Goal: Task Accomplishment & Management: Manage account settings

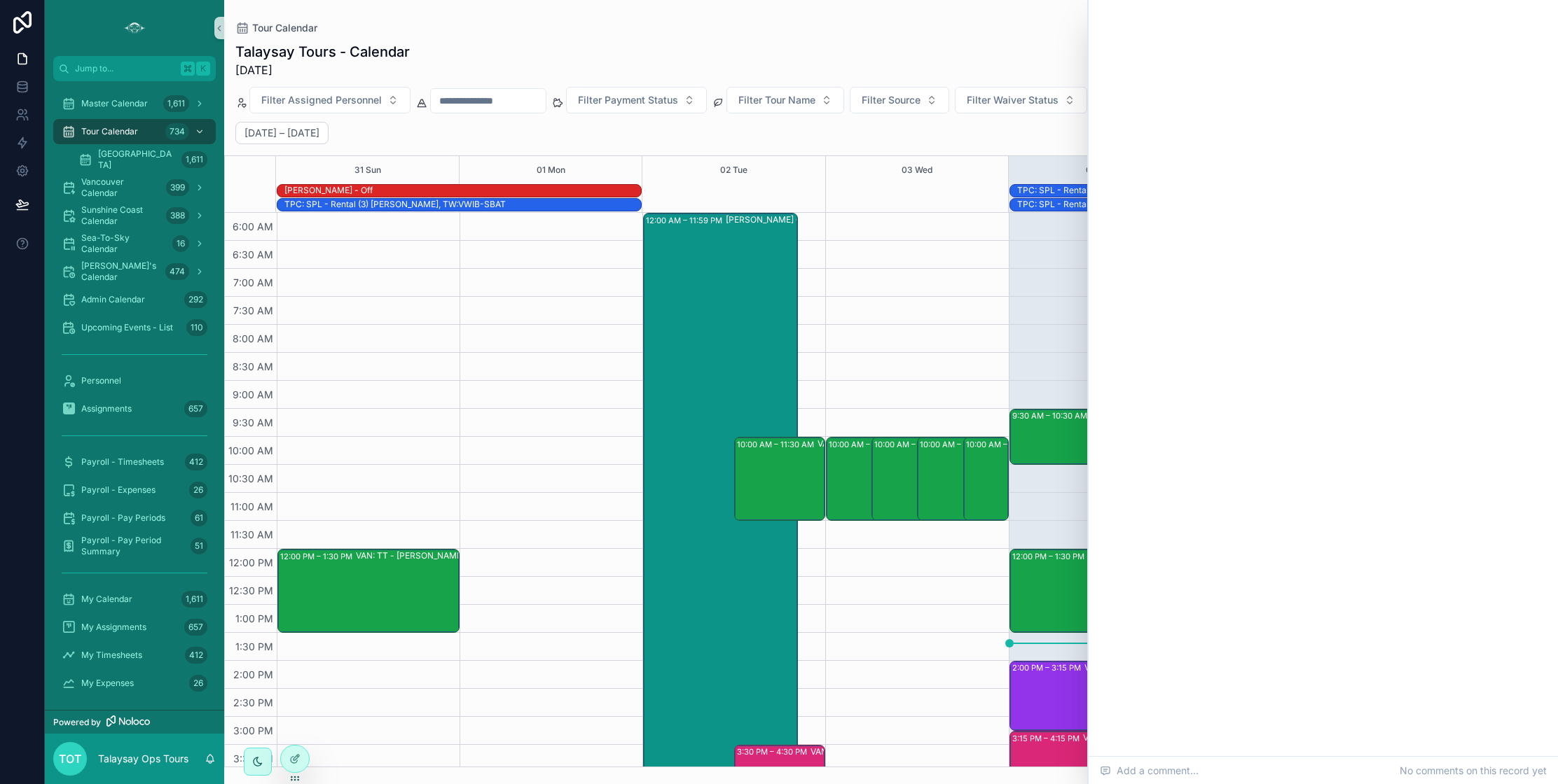
scroll to position [153, 0]
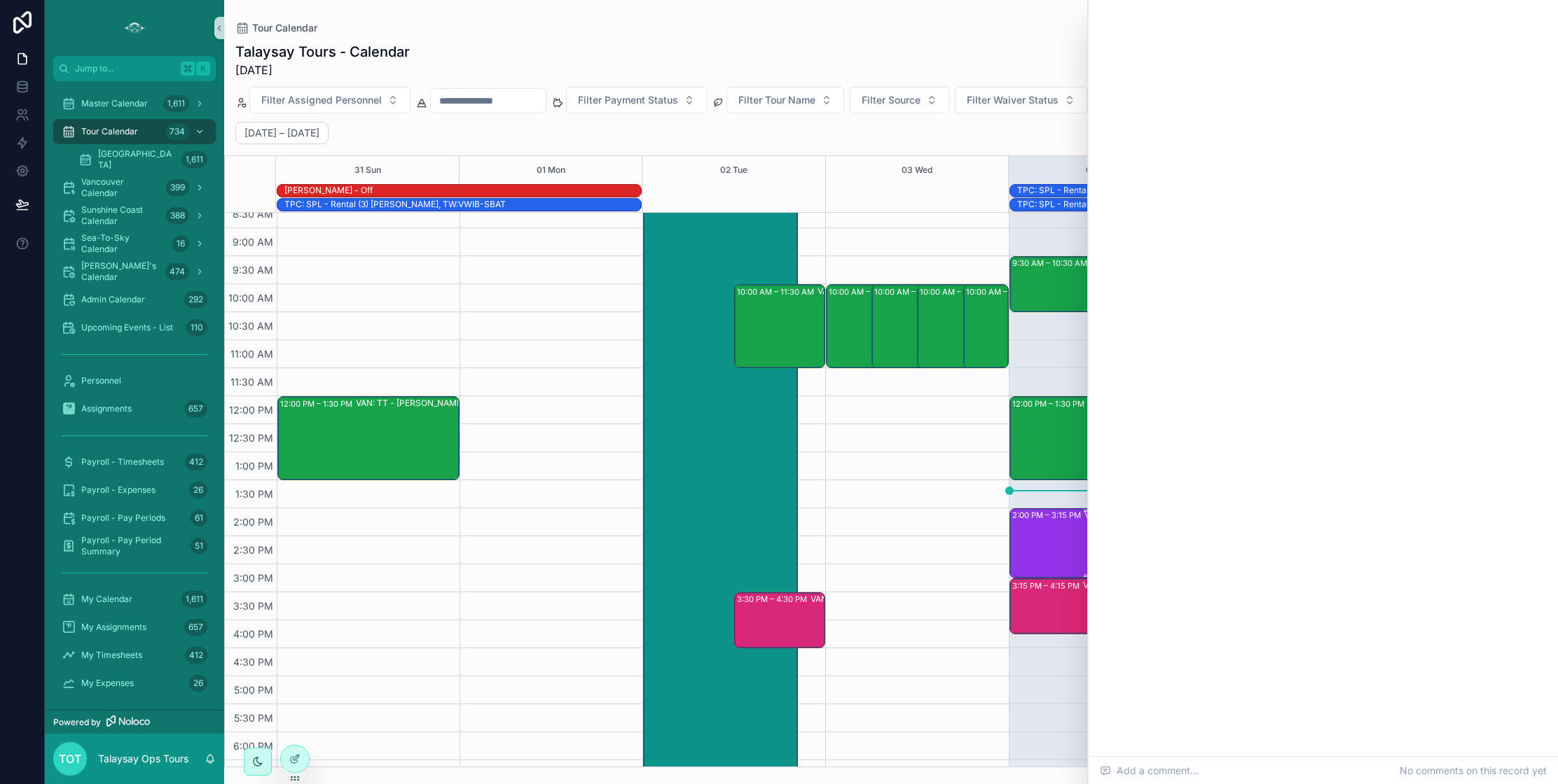
click at [1029, 541] on div "2:00 PM – 3:15 PM VAN: [GEOGRAPHIC_DATA][PERSON_NAME] (1) [PERSON_NAME], [GEOGR…" at bounding box center [1087, 543] width 150 height 67
click at [915, 621] on div "10:00 AM – 11:30 AM VAN: TT - [PERSON_NAME] (1) [PERSON_NAME], TW:NYQQ-SKPW 10:…" at bounding box center [917, 480] width 183 height 840
click at [845, 132] on div "[DATE] – [DATE] [DATE] Week" at bounding box center [891, 132] width 1334 height 22
click at [1135, 35] on div "scrollable content" at bounding box center [1323, 45] width 469 height 90
click at [1109, 17] on div "scrollable content" at bounding box center [1323, 45] width 469 height 90
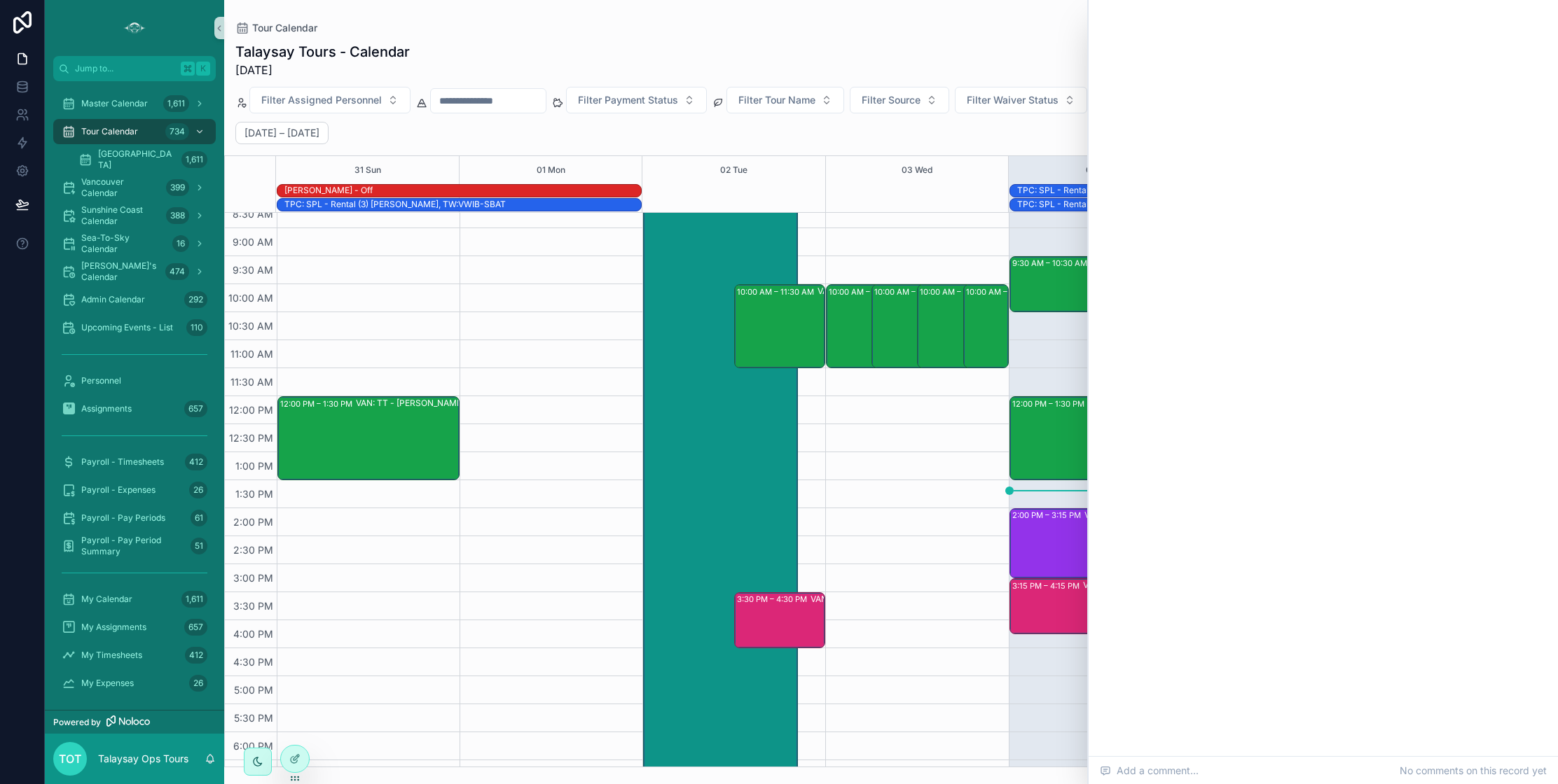
click at [1098, 15] on div "scrollable content" at bounding box center [1323, 45] width 469 height 90
click at [110, 103] on span "Master Calendar" at bounding box center [114, 104] width 66 height 11
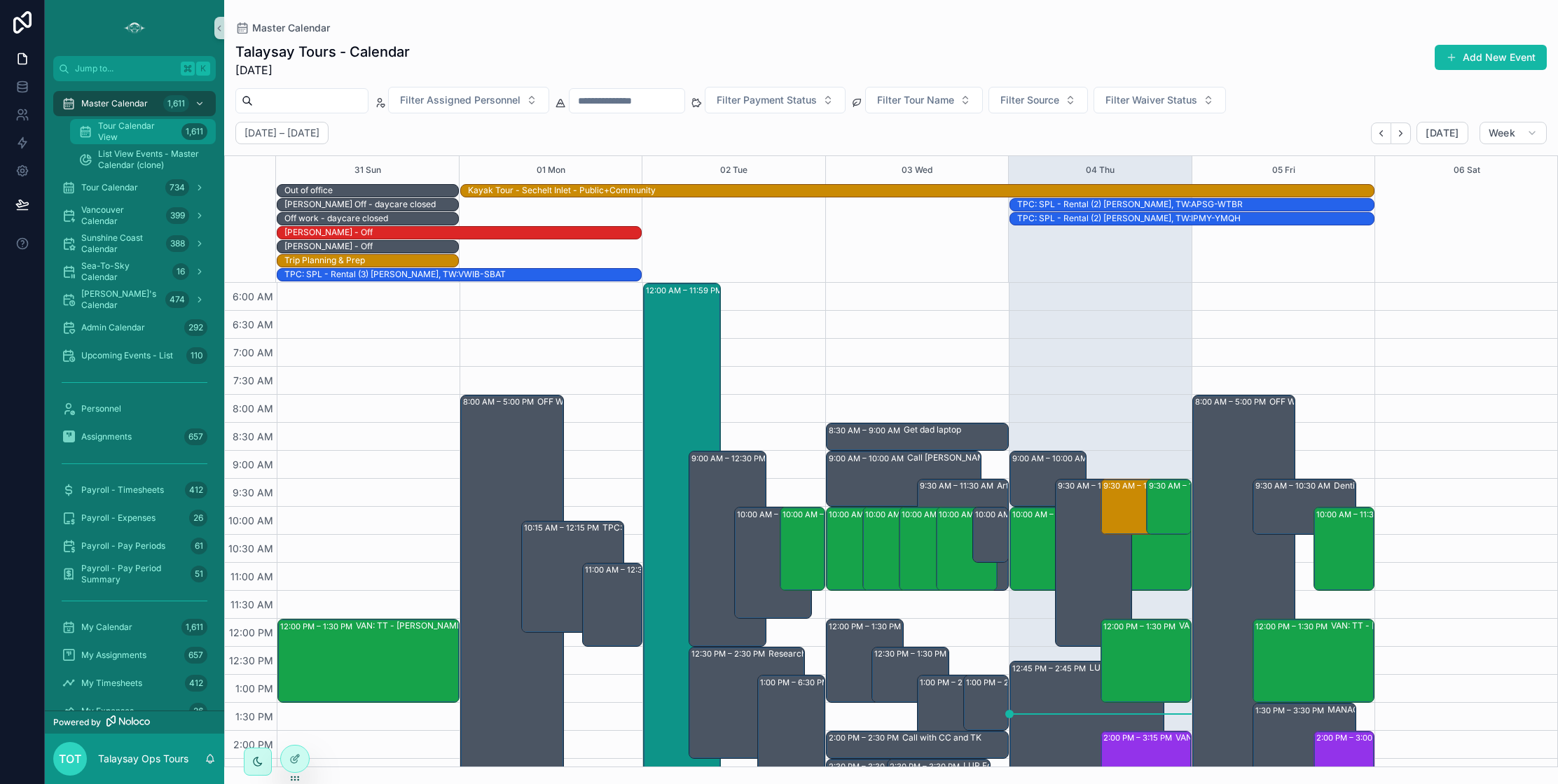
scroll to position [336, 0]
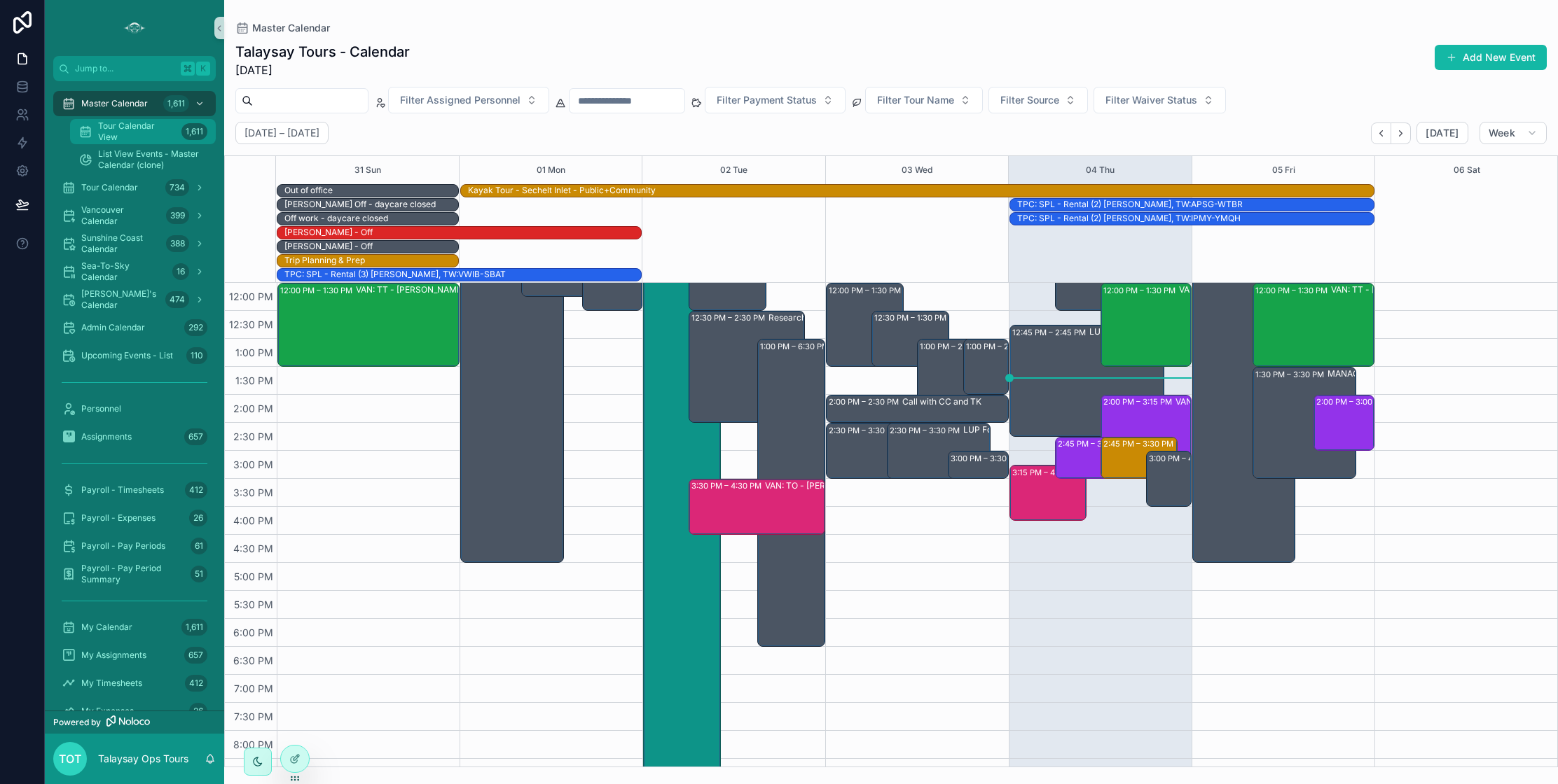
click at [112, 132] on span "Tour Calendar View" at bounding box center [136, 131] width 78 height 22
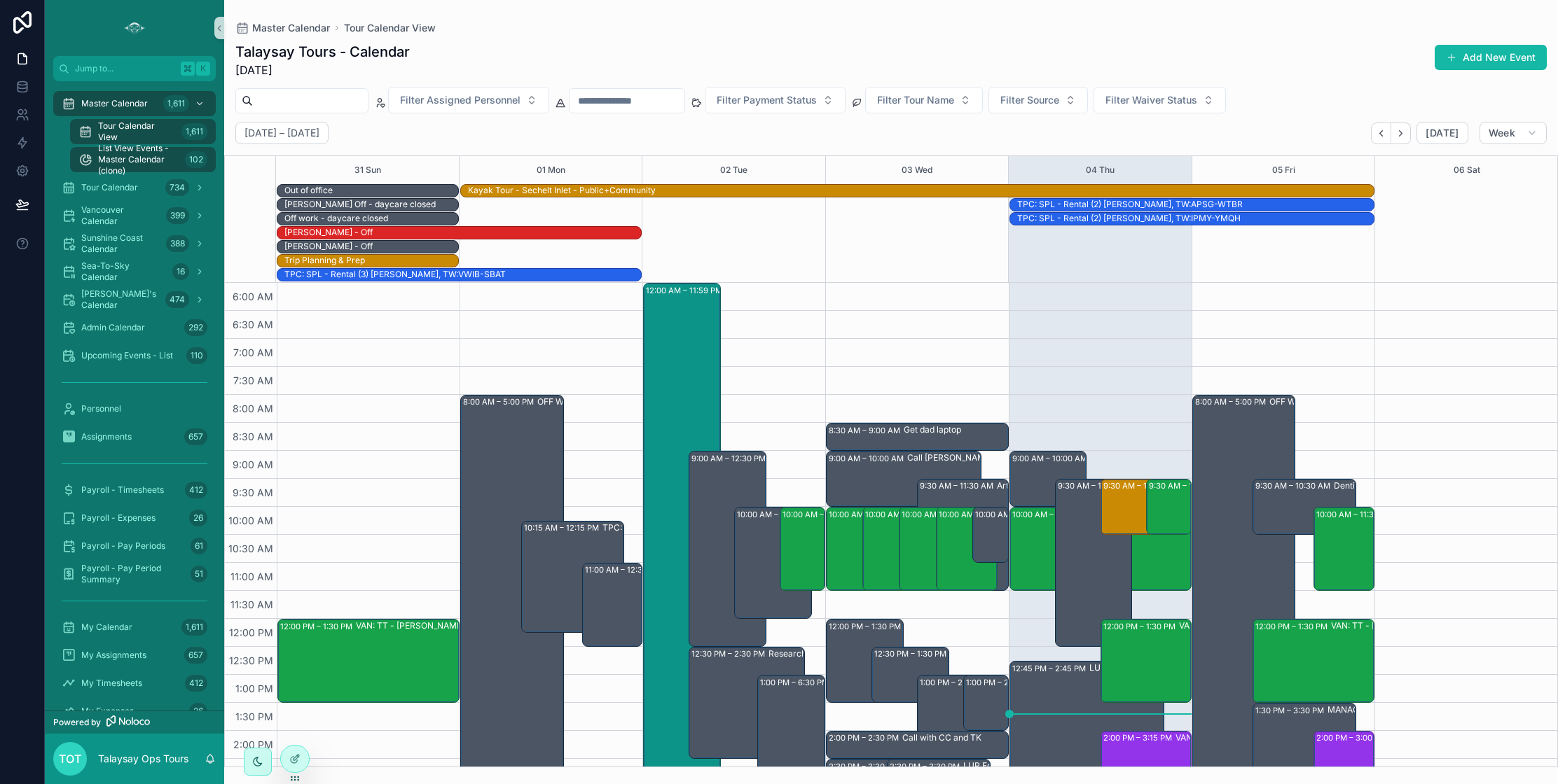
scroll to position [336, 0]
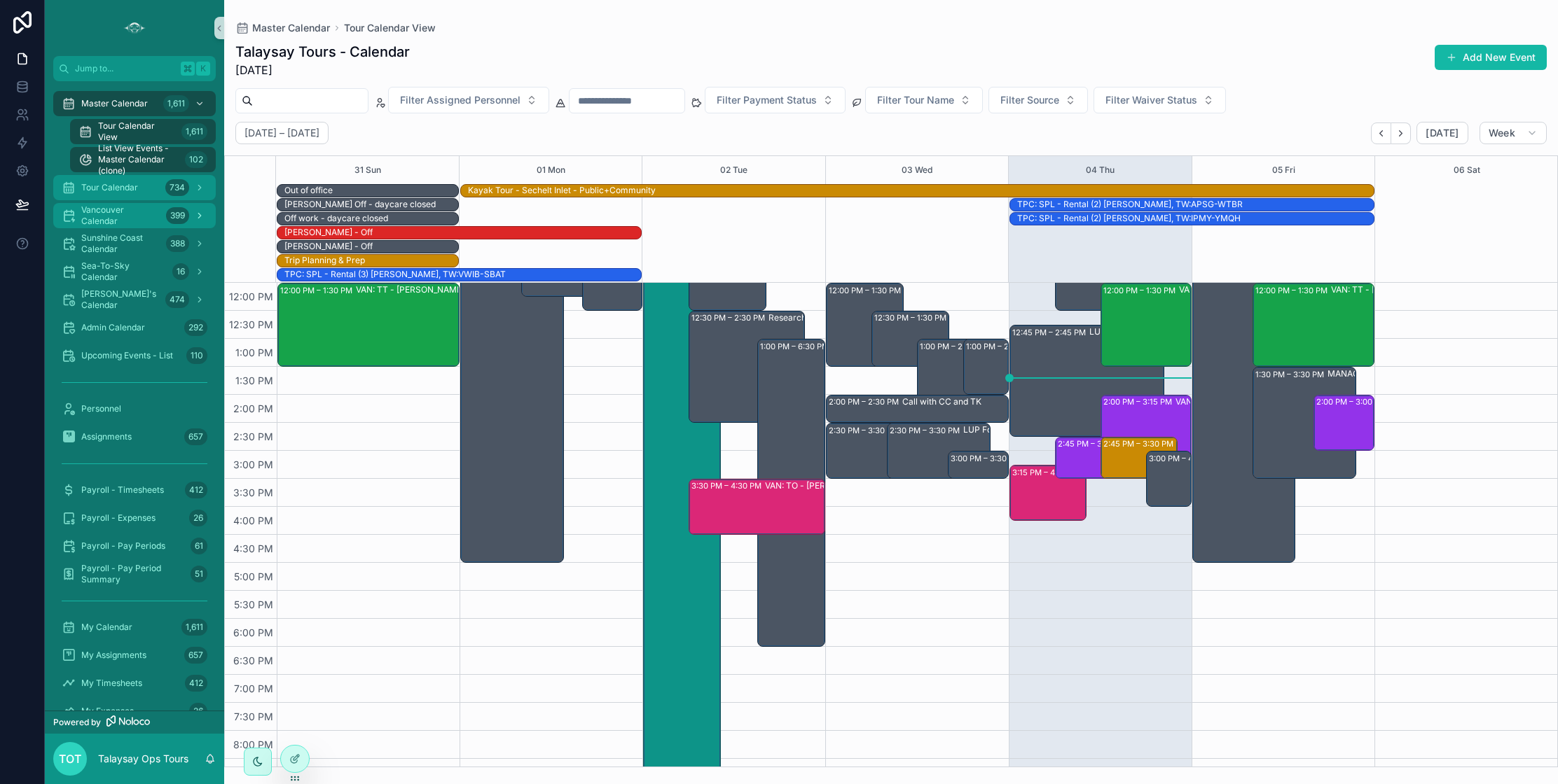
click at [103, 192] on span "Tour Calendar" at bounding box center [109, 188] width 56 height 11
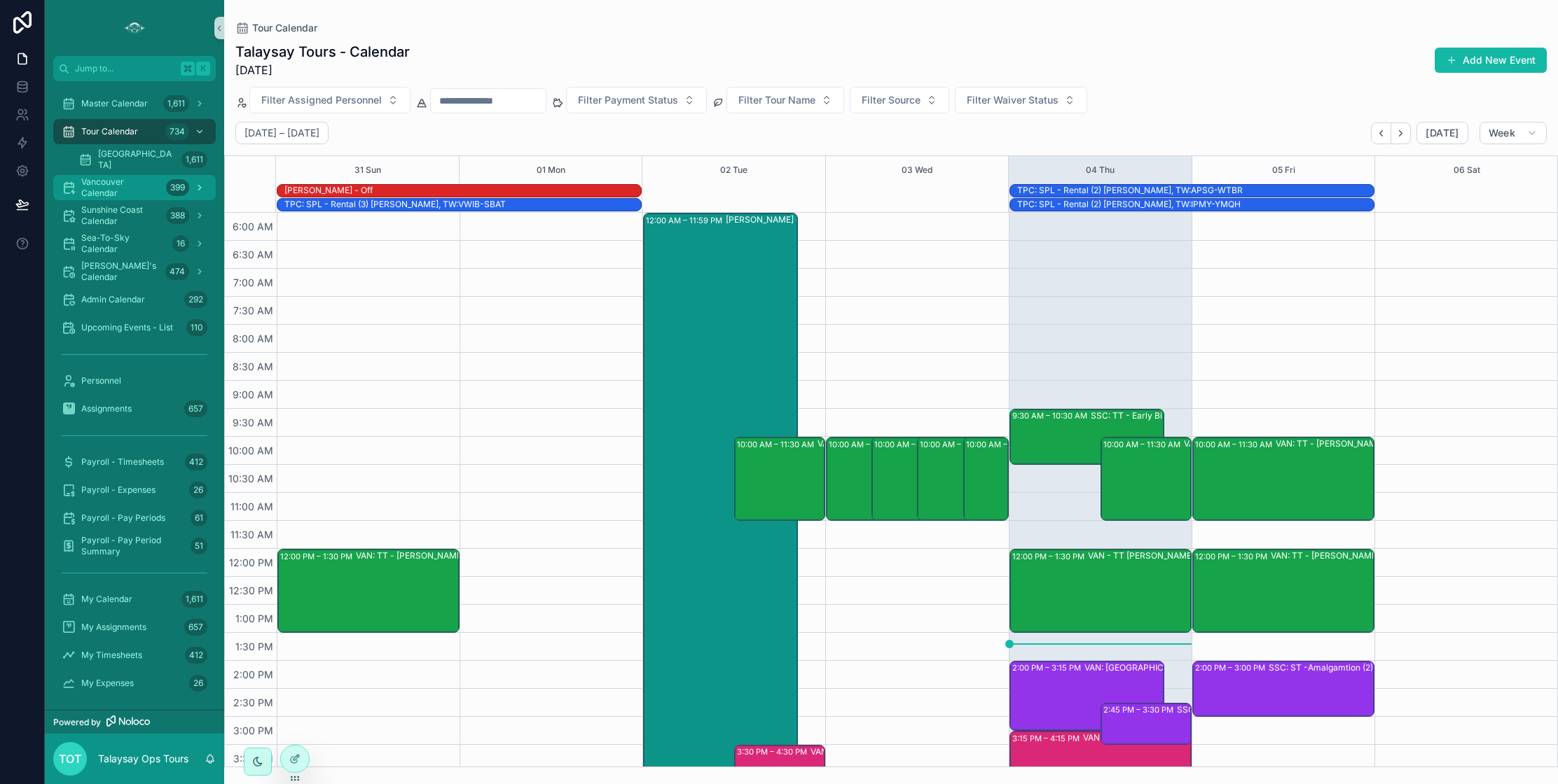
scroll to position [287, 0]
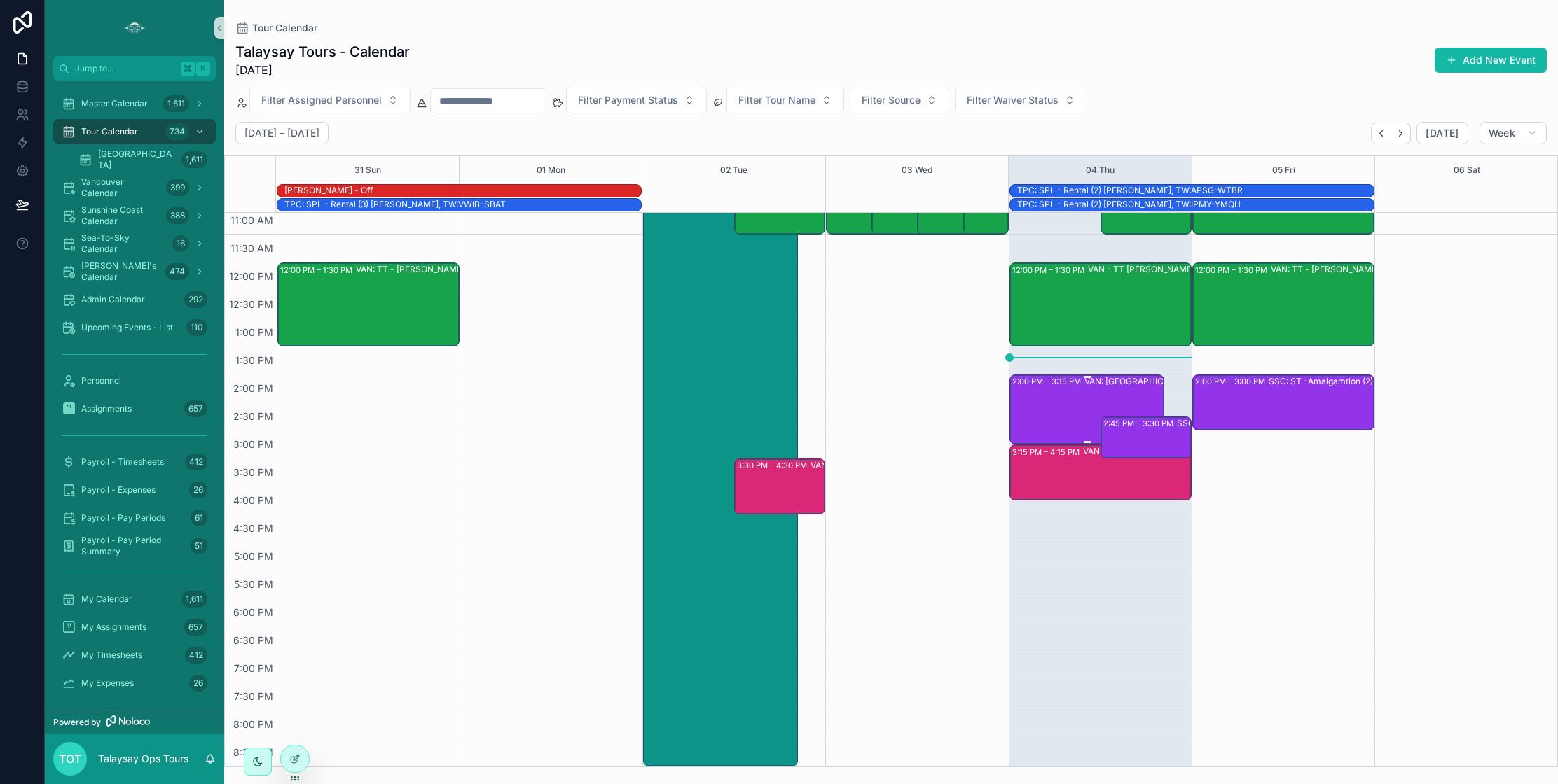
click at [1065, 397] on div "2:00 PM – 3:15 PM VAN: [GEOGRAPHIC_DATA][PERSON_NAME] (1) [PERSON_NAME], [GEOGR…" at bounding box center [1087, 409] width 150 height 67
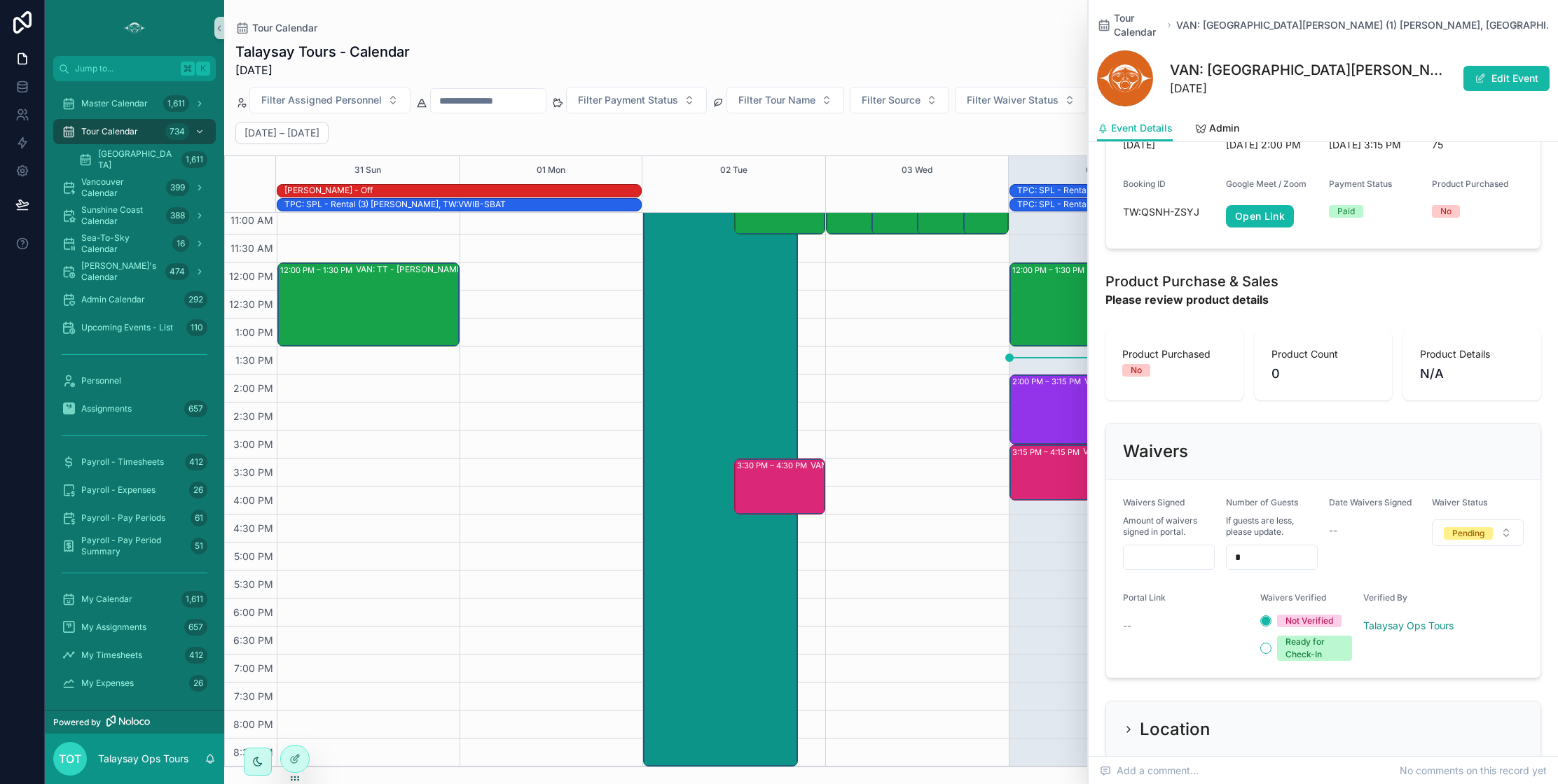
scroll to position [841, 0]
click at [1449, 526] on span "Pending" at bounding box center [1468, 532] width 49 height 12
drag, startPoint x: 1419, startPoint y: 559, endPoint x: 1278, endPoint y: 519, distance: 146.6
click at [1418, 559] on div "Complete" at bounding box center [1419, 564] width 38 height 12
click at [1176, 546] on input "scrollable content" at bounding box center [1168, 556] width 91 height 20
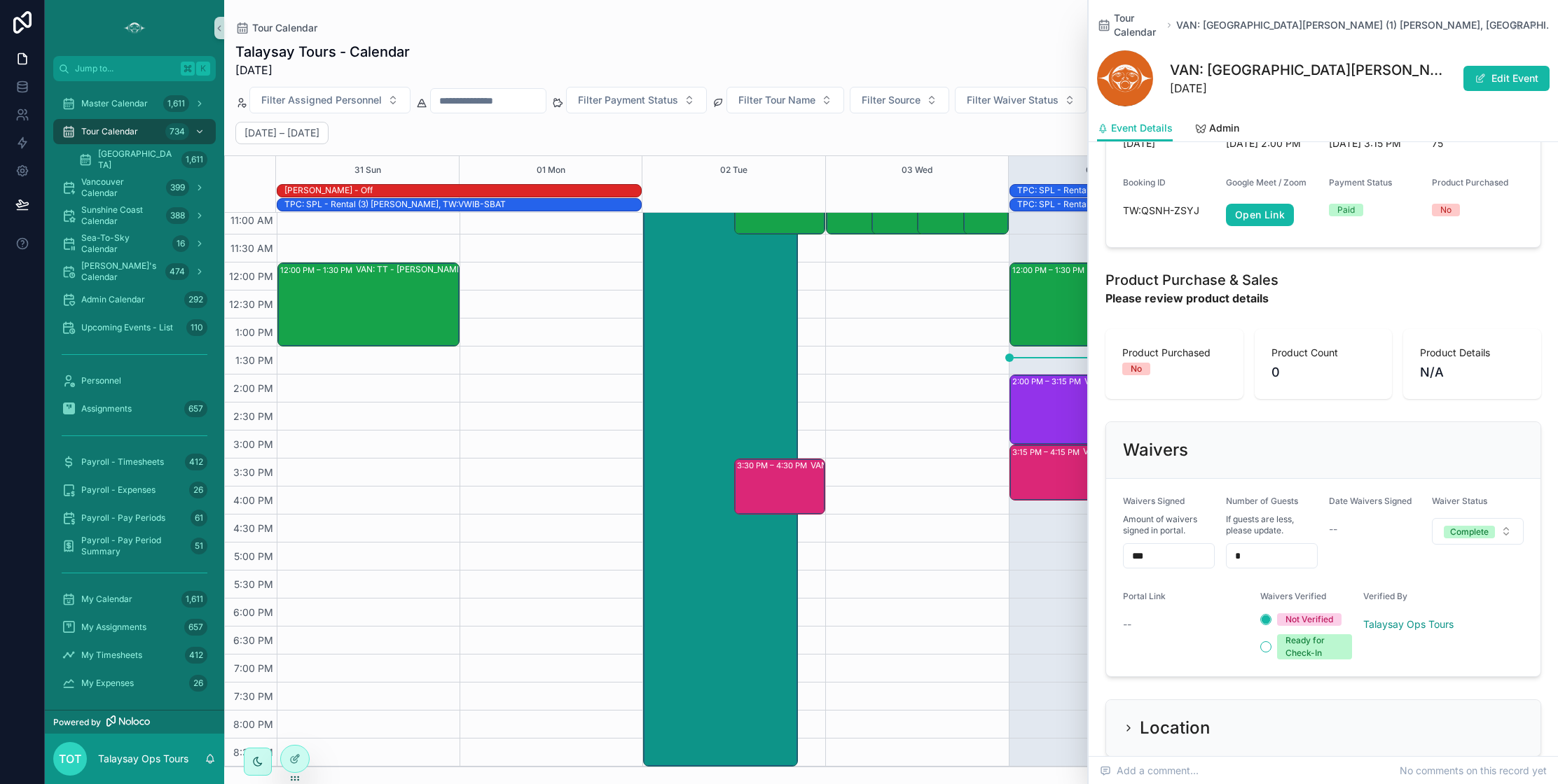
type input "***"
click at [986, 533] on div "10:00 AM – 11:30 AM VAN: TT - [PERSON_NAME] (1) [PERSON_NAME], TW:NYQQ-SKPW 10:…" at bounding box center [917, 346] width 183 height 840
drag, startPoint x: 1531, startPoint y: 20, endPoint x: 1453, endPoint y: 71, distance: 93.2
click at [1531, 20] on icon "scrollable content" at bounding box center [1533, 25] width 11 height 11
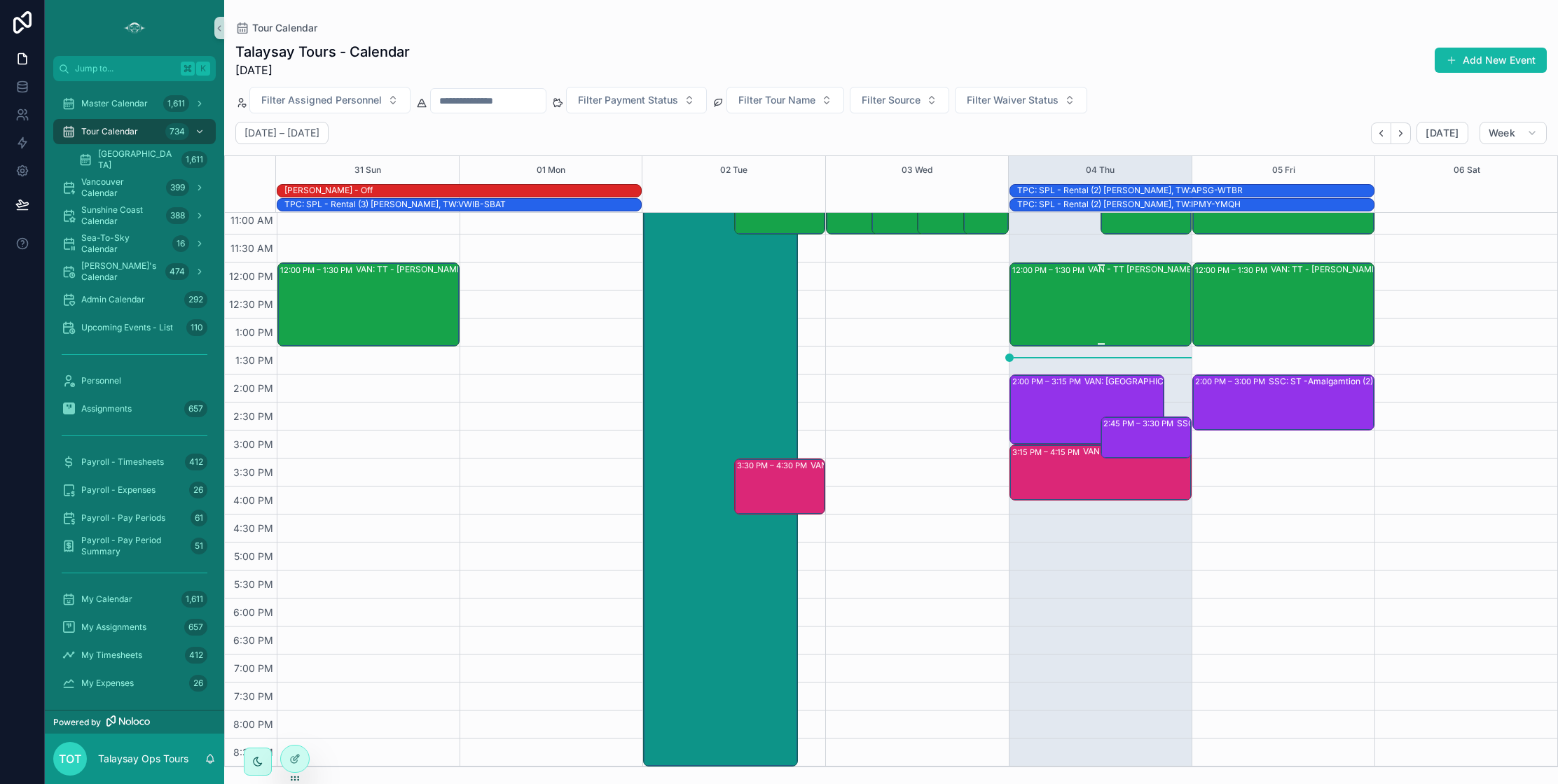
click at [1100, 305] on div "VAN - TT [PERSON_NAME] (2) - [GEOGRAPHIC_DATA][PERSON_NAME] - GYG - GYGX7N3R9H6M" at bounding box center [1177, 303] width 178 height 81
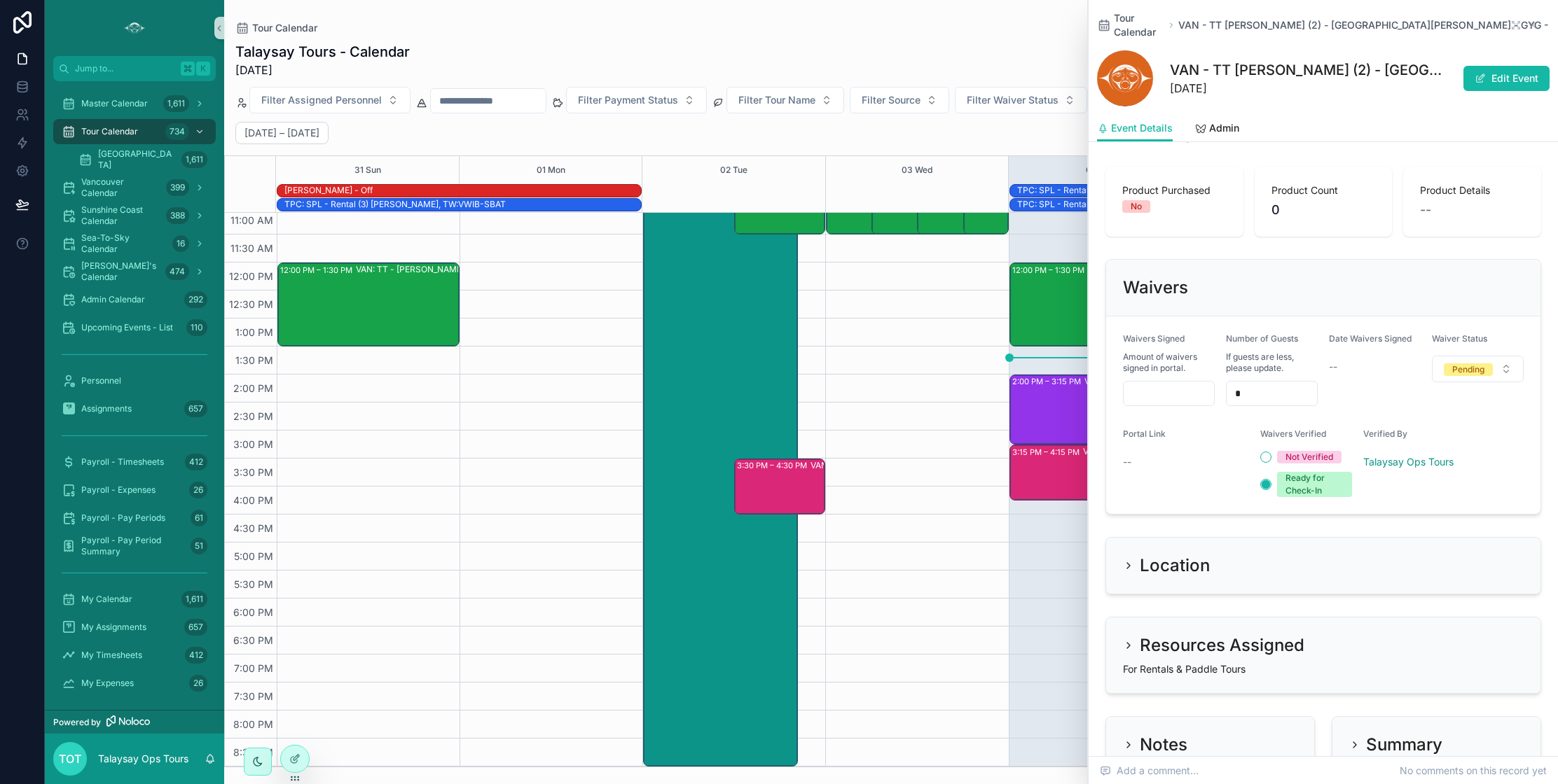
scroll to position [932, 0]
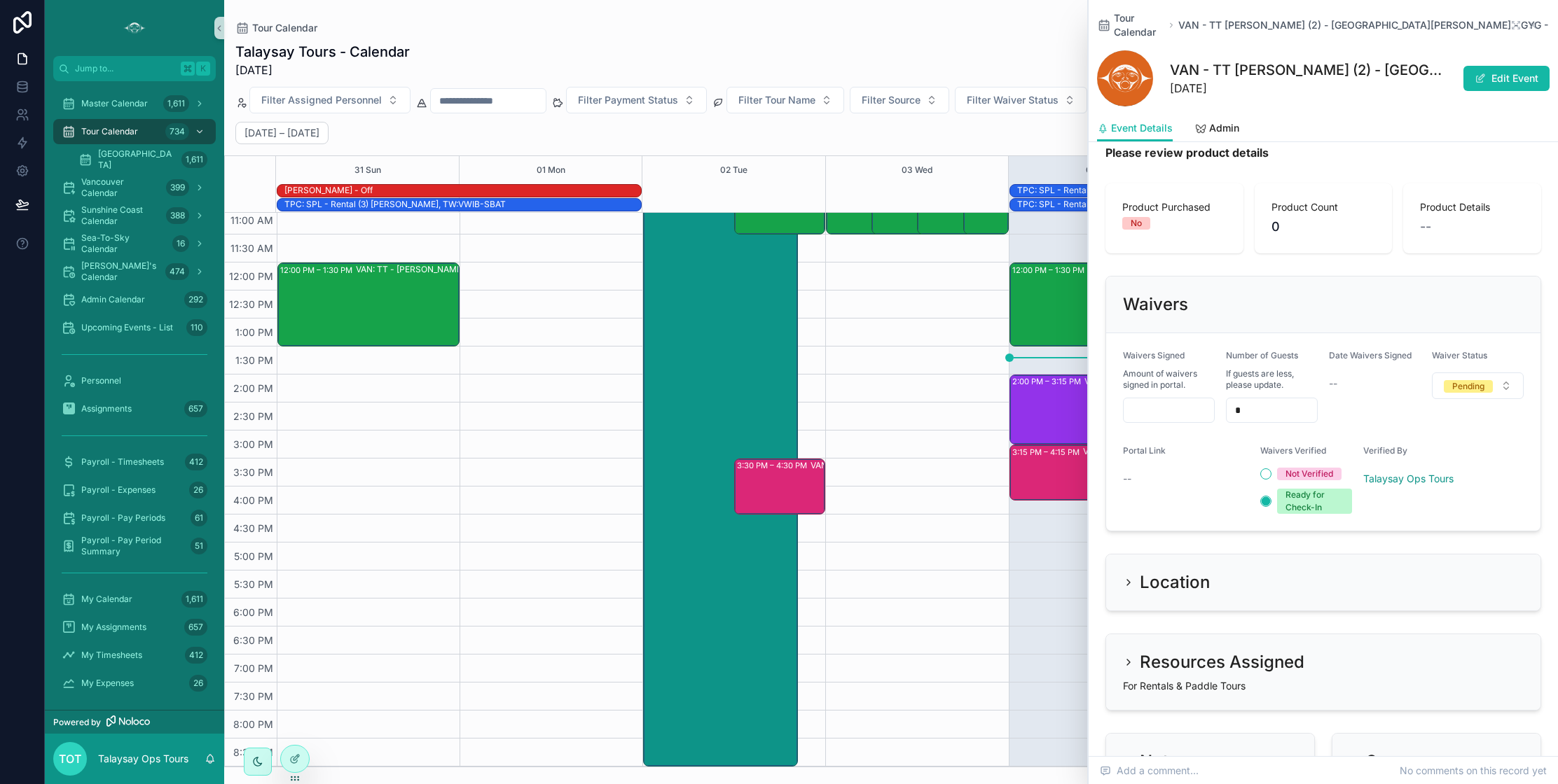
click at [1170, 400] on input "scrollable content" at bounding box center [1168, 410] width 91 height 20
type input "***"
click at [1483, 381] on div "Pending" at bounding box center [1467, 386] width 32 height 12
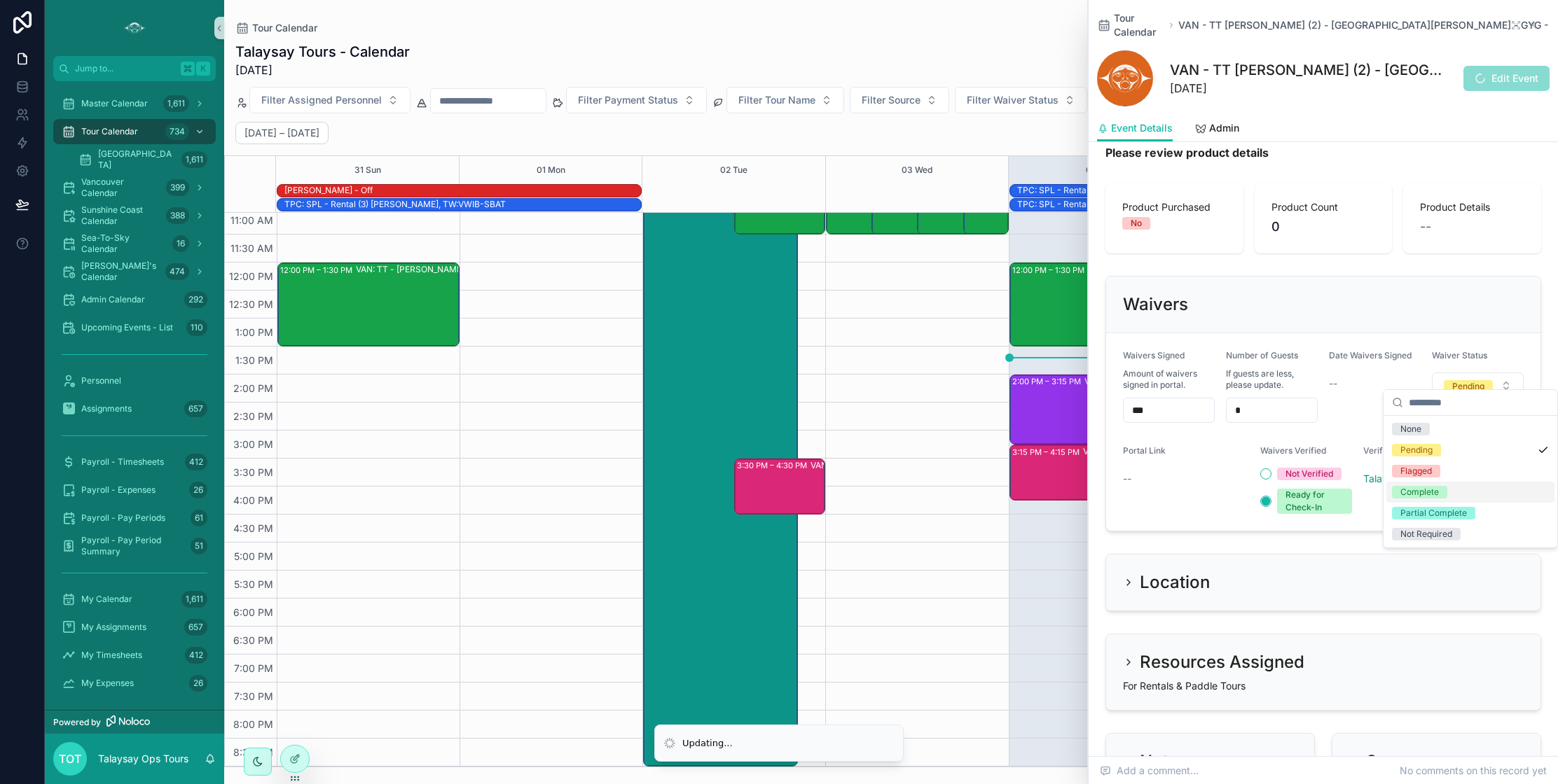
click at [1422, 491] on div "Complete" at bounding box center [1419, 492] width 38 height 12
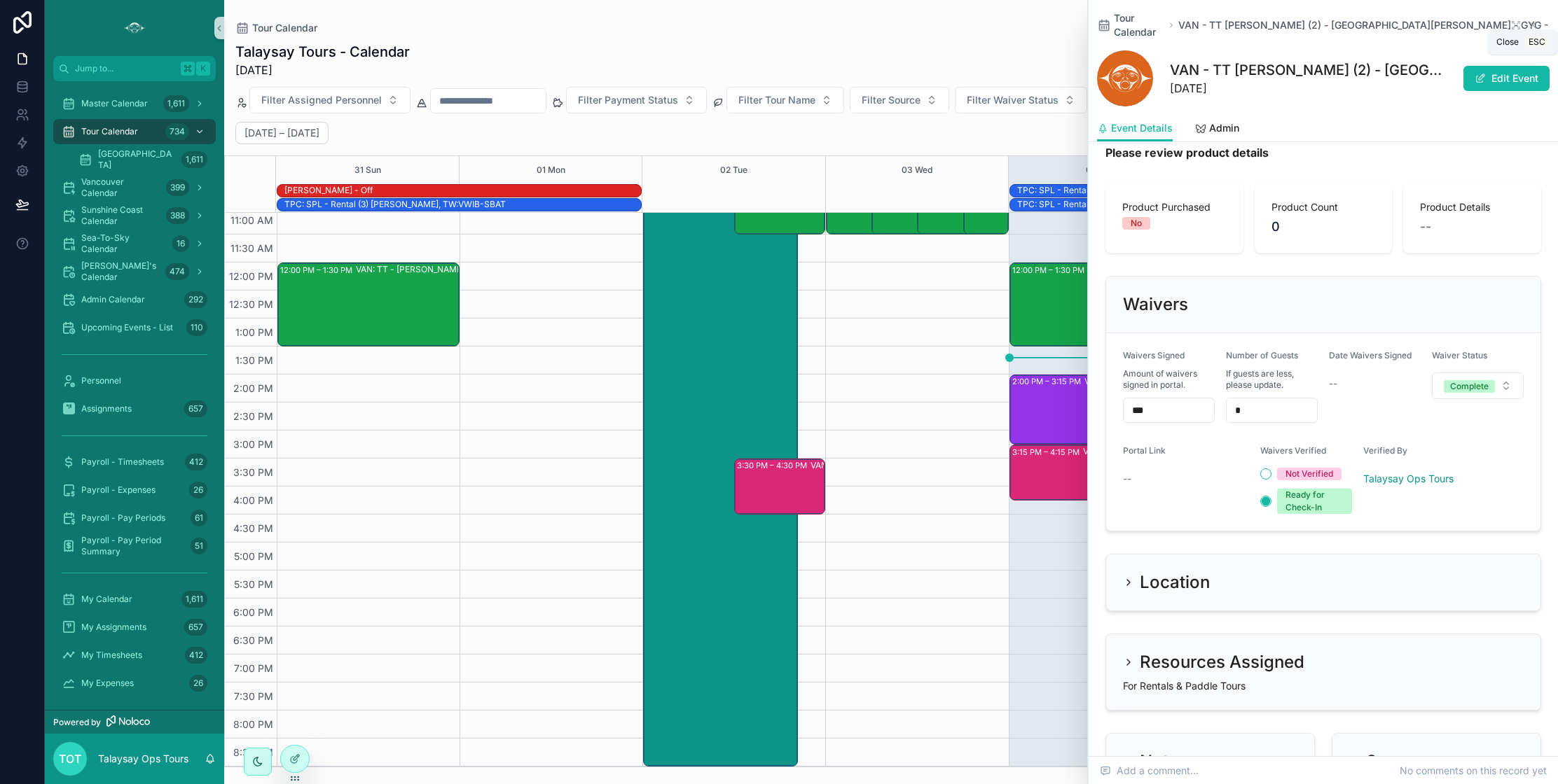
click at [1533, 22] on icon "scrollable content" at bounding box center [1533, 24] width 6 height 6
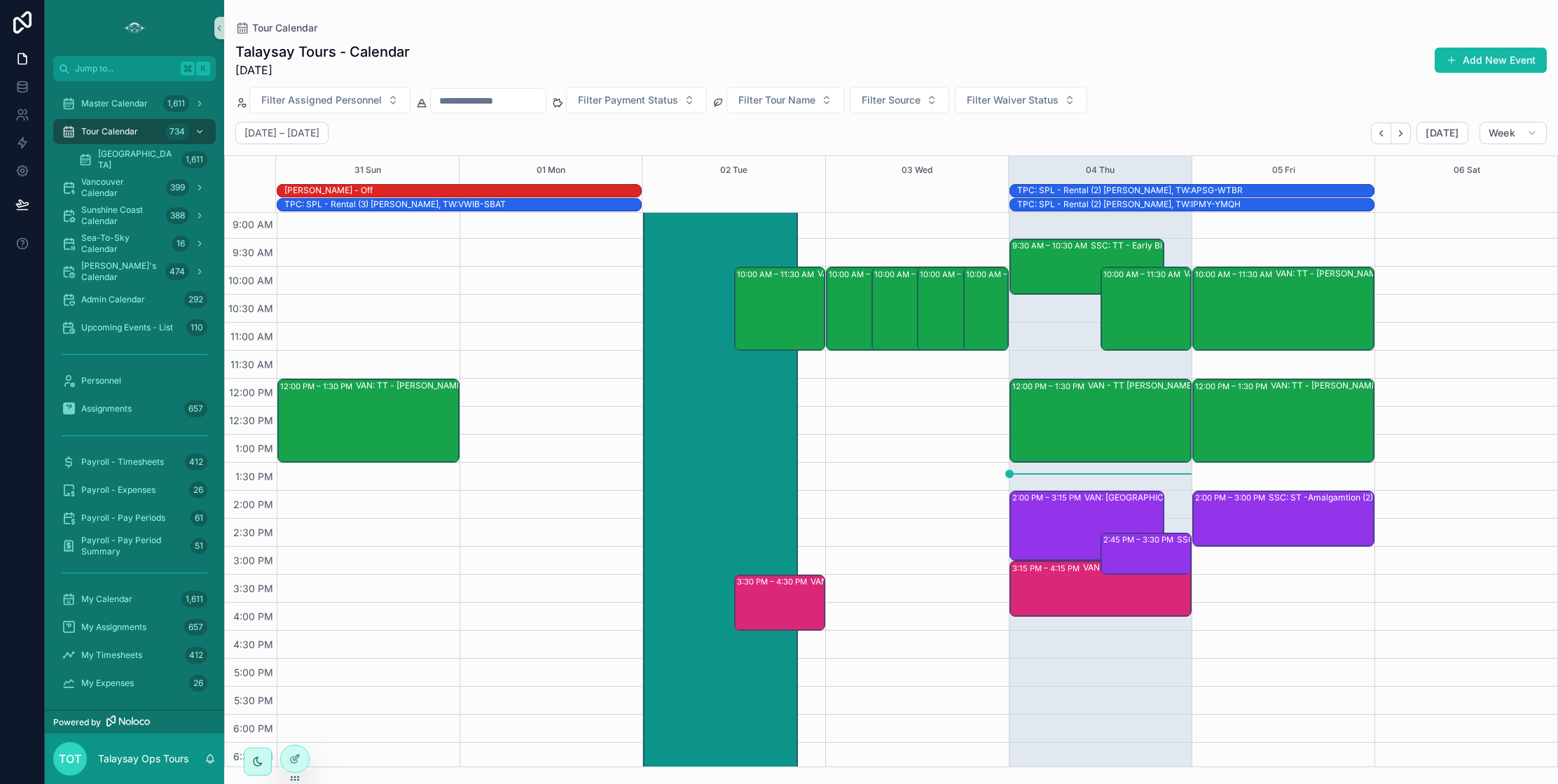
scroll to position [168, 0]
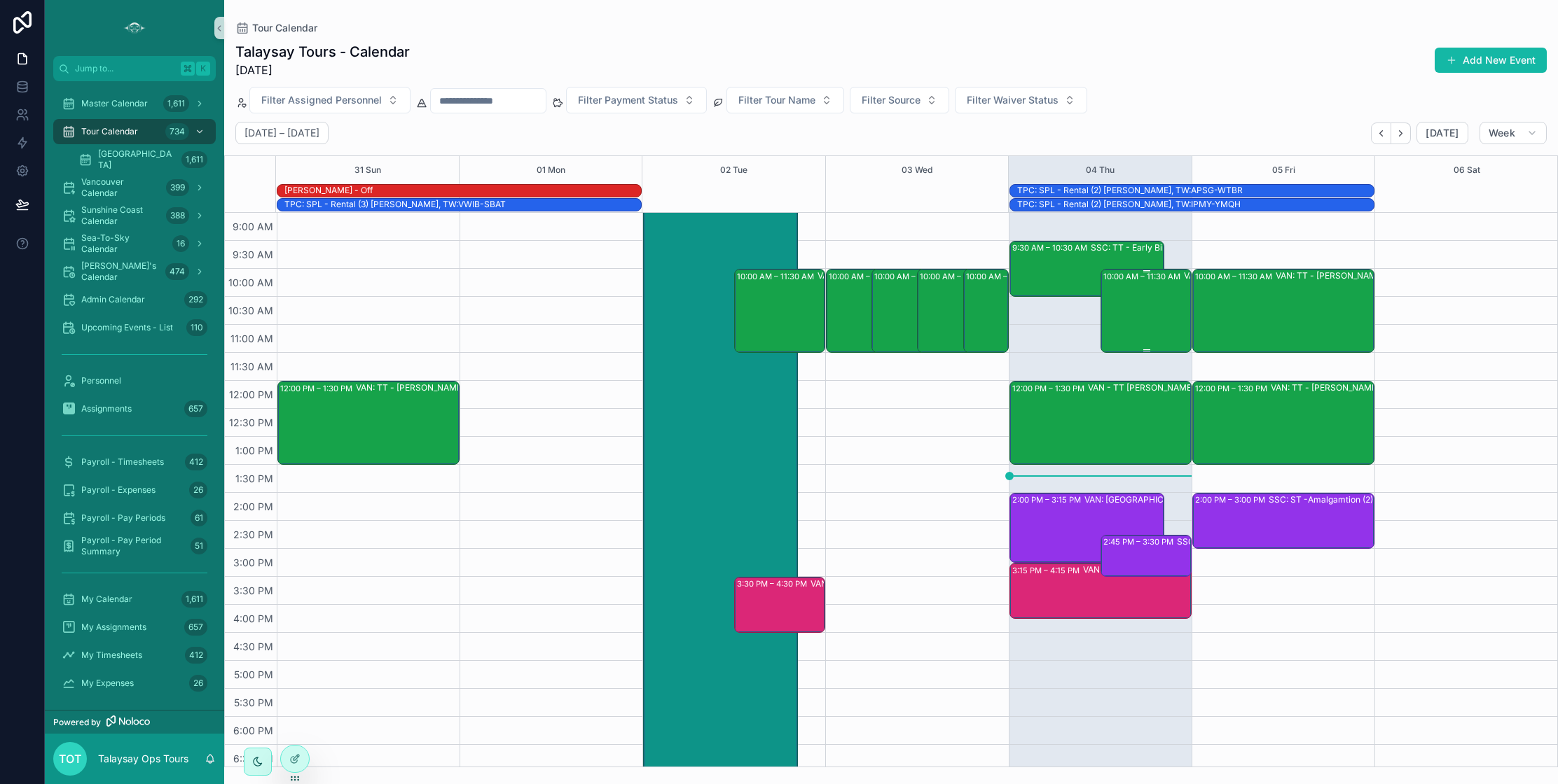
click at [1150, 331] on div "10:00 AM – 11:30 AM VAN: TT - [PERSON_NAME] (1) [PERSON_NAME], TW:RUTD-ADRZ" at bounding box center [1146, 310] width 87 height 81
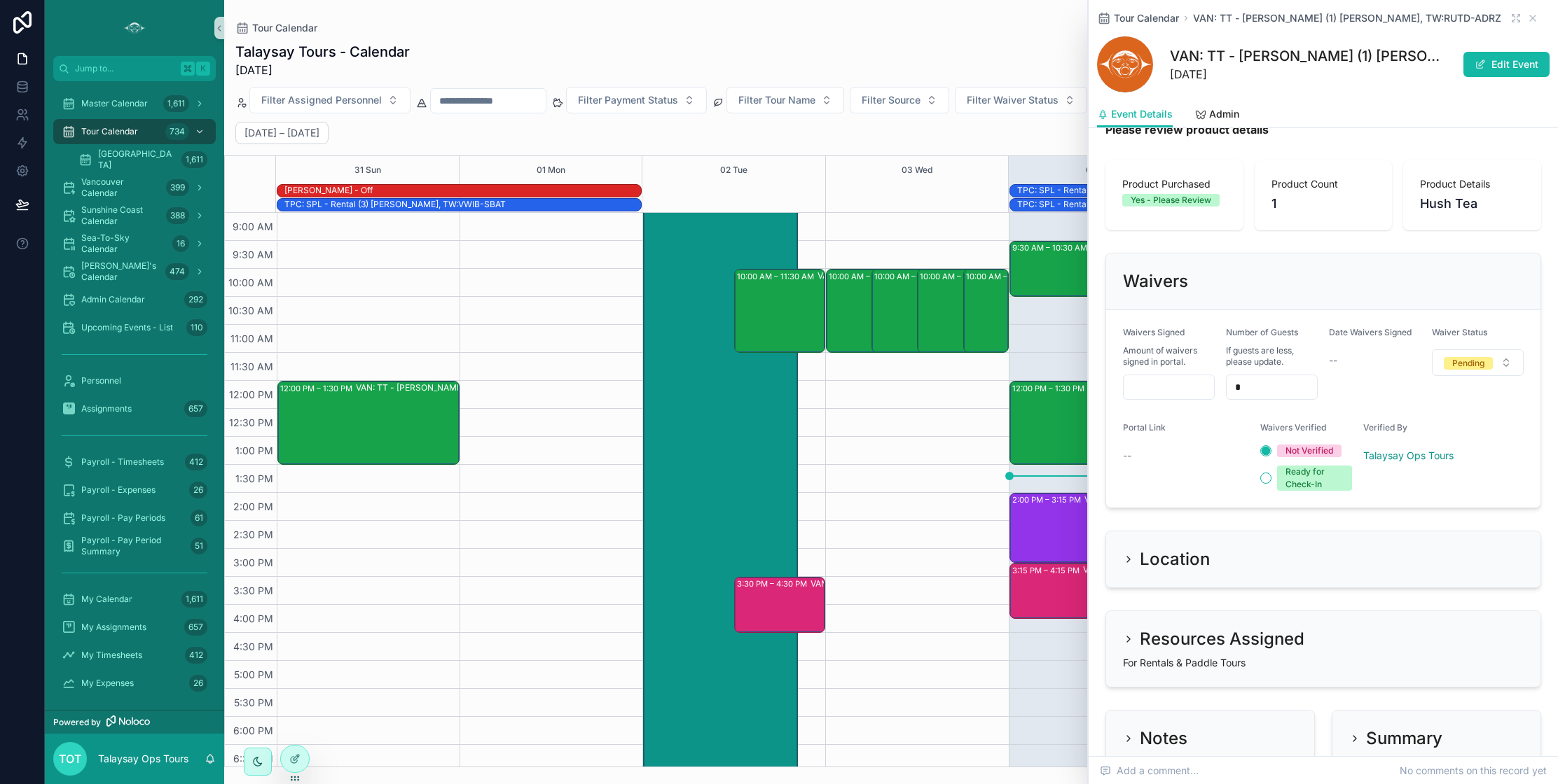
scroll to position [1012, 0]
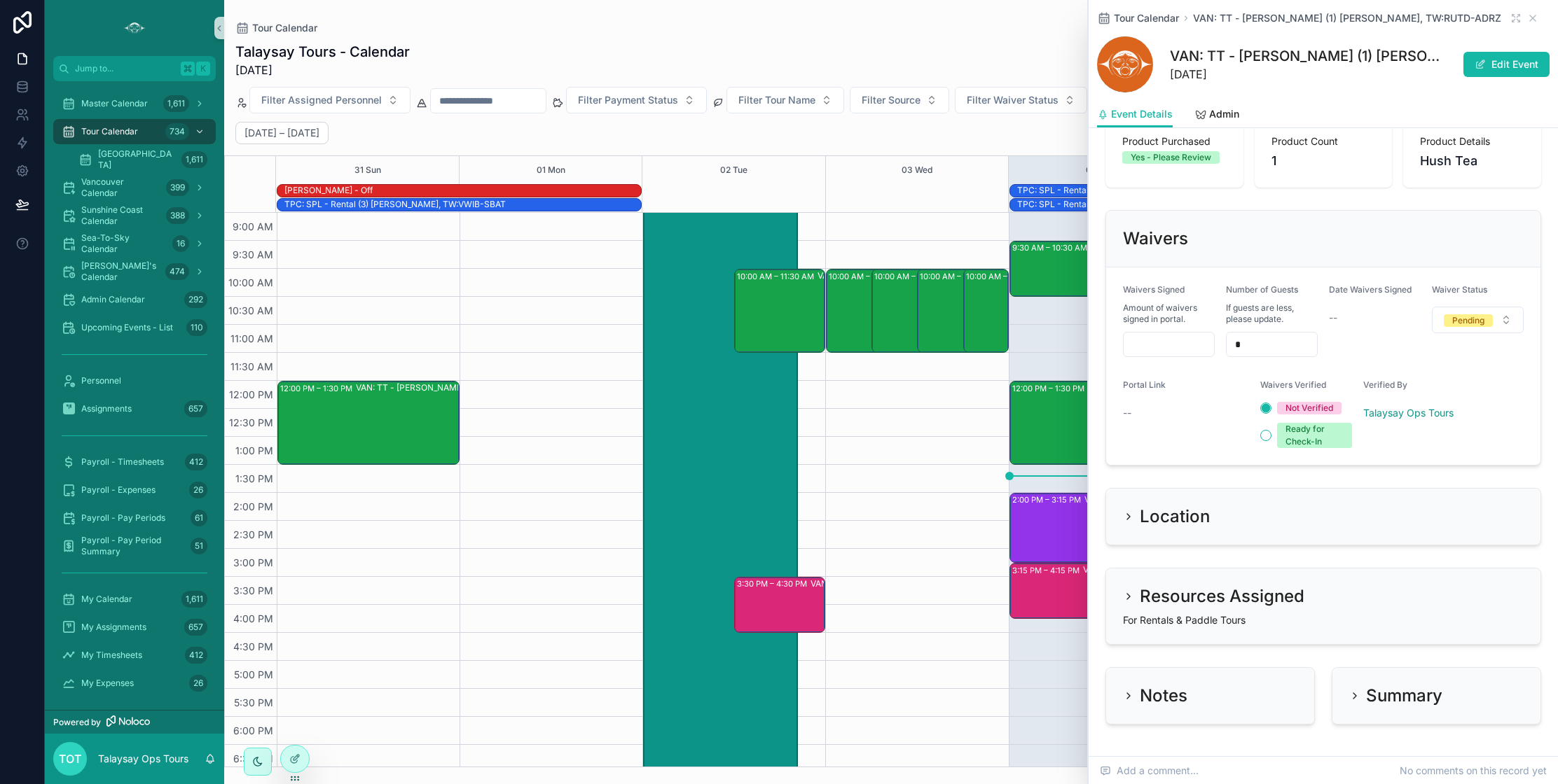
click at [1158, 335] on input "scrollable content" at bounding box center [1168, 345] width 91 height 20
type input "***"
click at [1481, 315] on button "Pending" at bounding box center [1478, 320] width 92 height 27
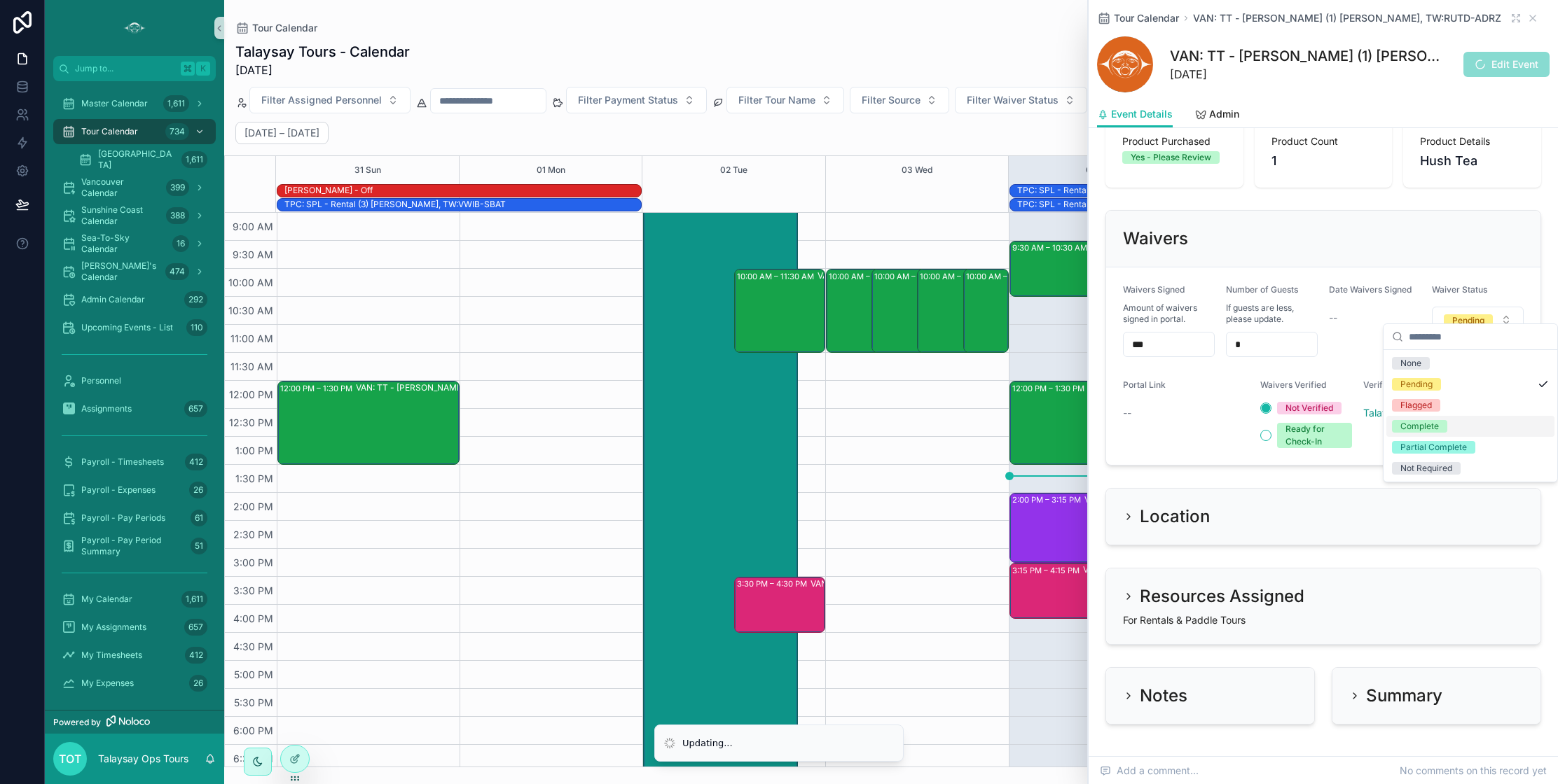
click at [1437, 420] on div "Complete" at bounding box center [1419, 425] width 38 height 12
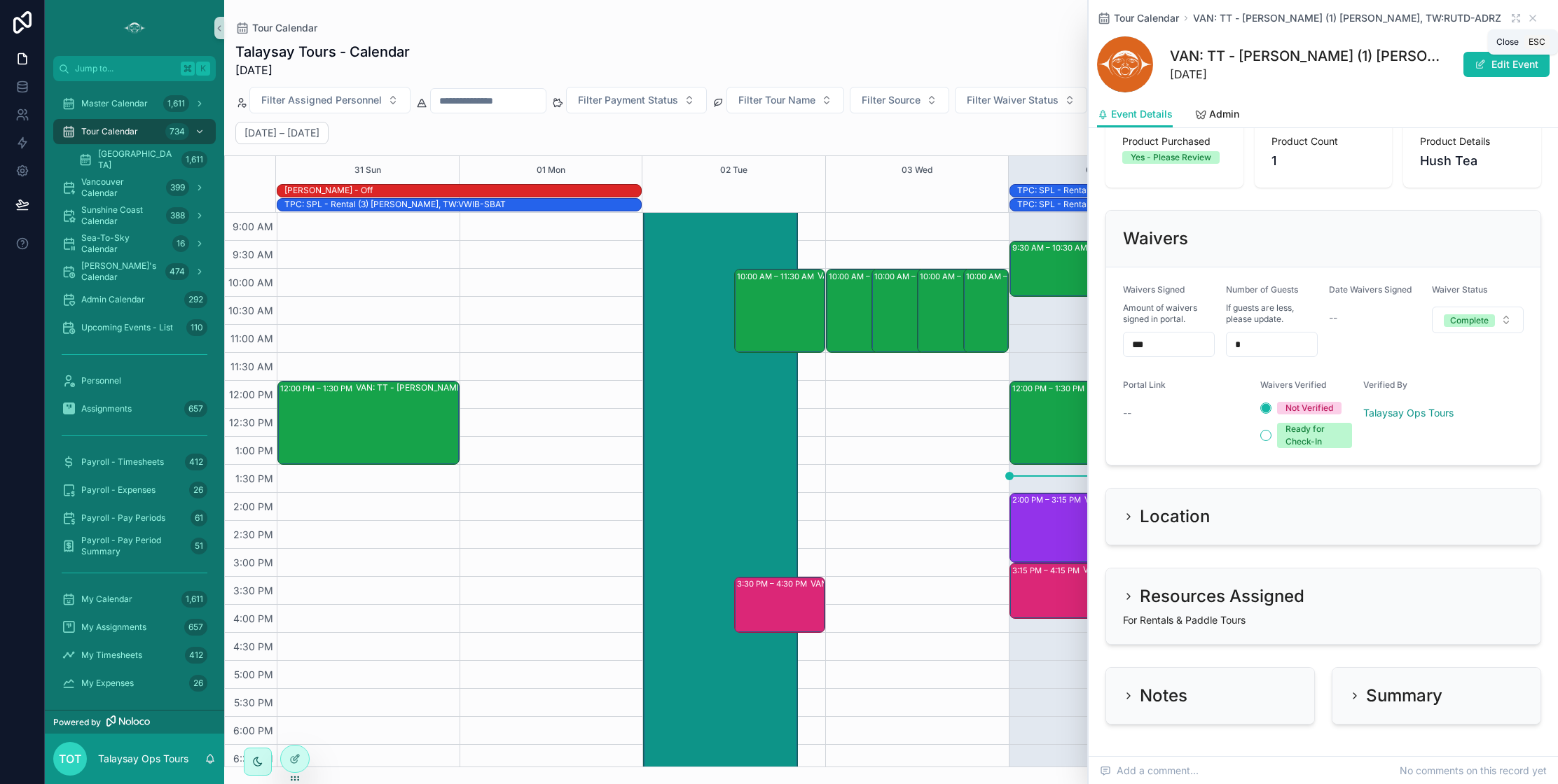
click at [1533, 17] on icon "scrollable content" at bounding box center [1533, 18] width 11 height 11
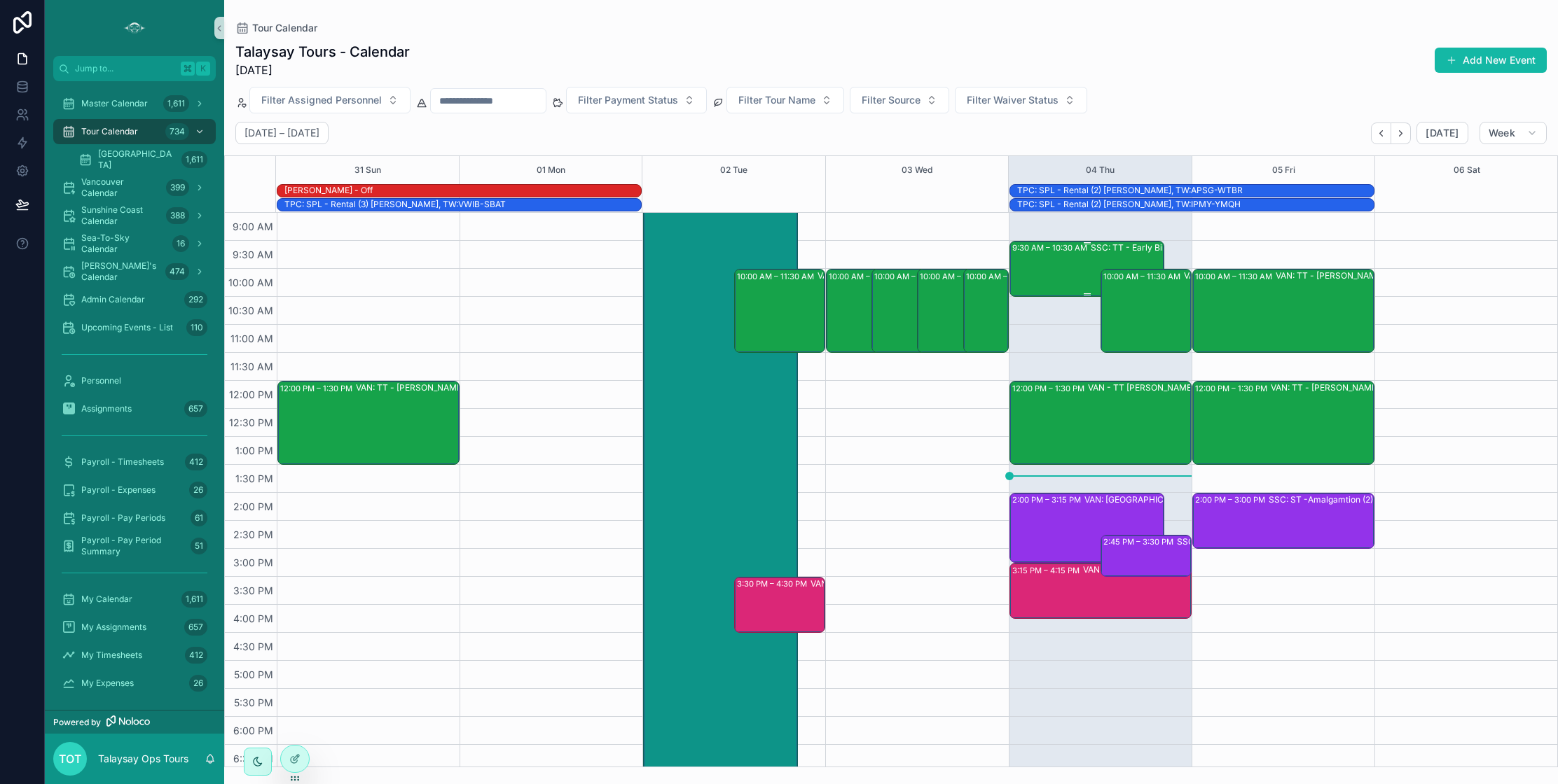
click at [1059, 281] on div "9:30 AM – 10:30 AM SSC: TT - Early Bird Sunshine Coast (24) [PERSON_NAME] |[PER…" at bounding box center [1087, 269] width 150 height 53
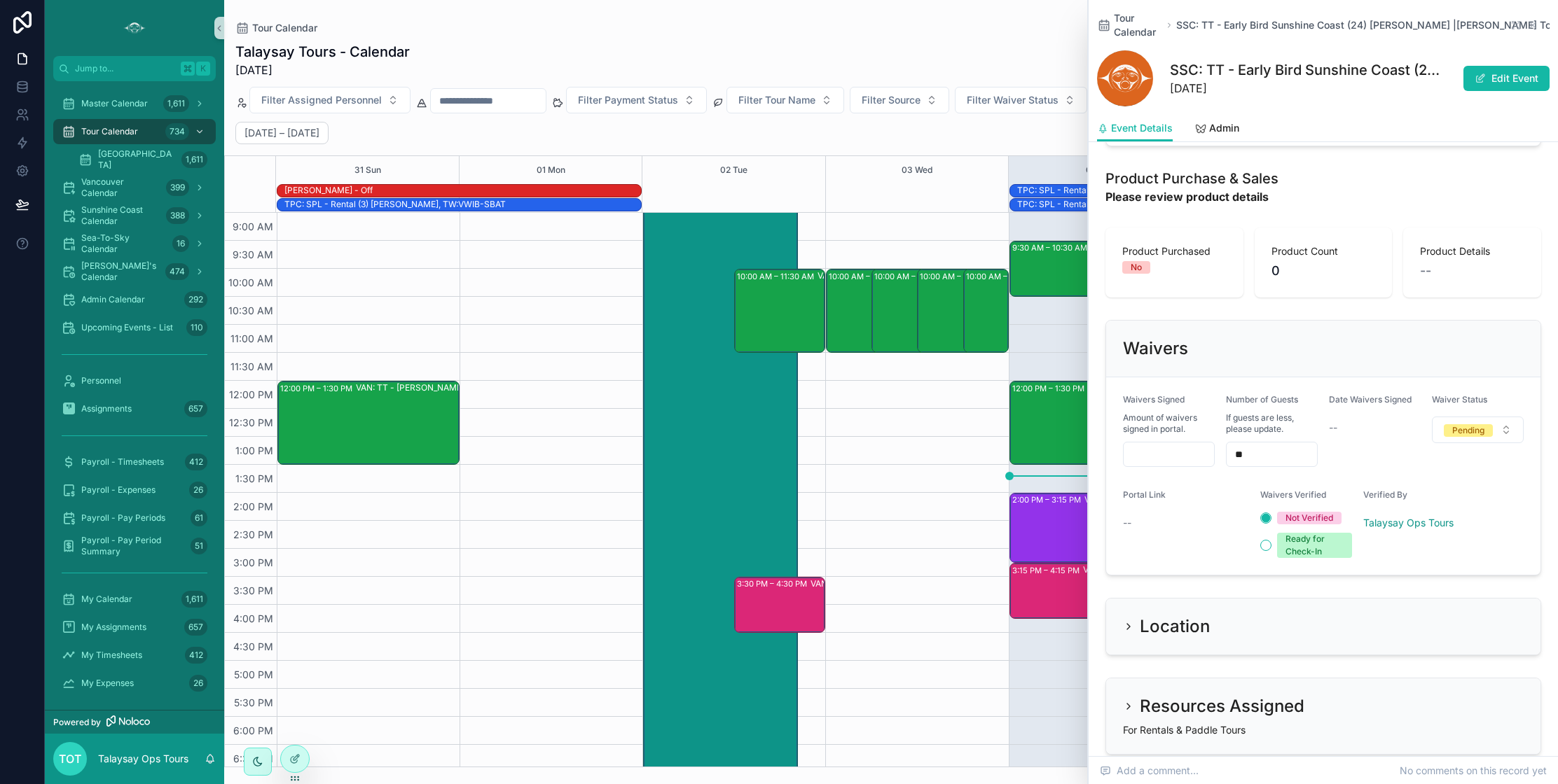
scroll to position [1011, 0]
